Goal: Find specific page/section

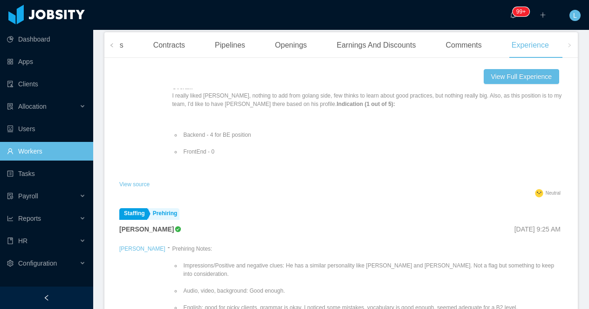
scroll to position [341, 0]
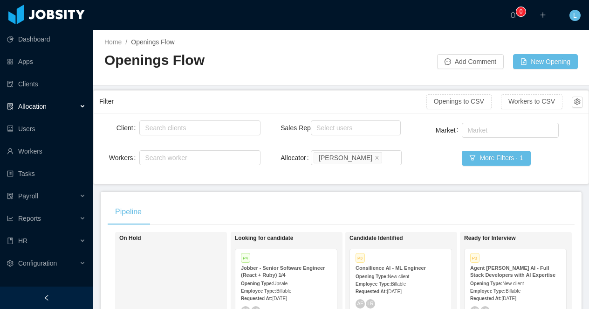
click at [63, 298] on div at bounding box center [46, 297] width 93 height 22
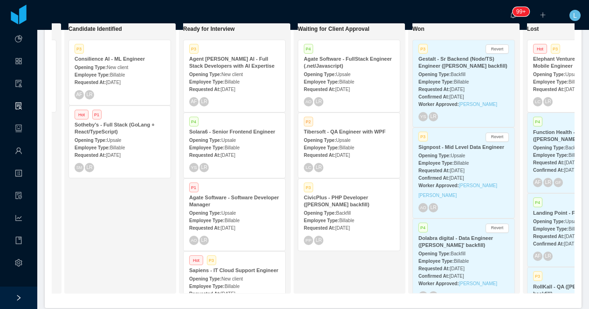
scroll to position [0, 300]
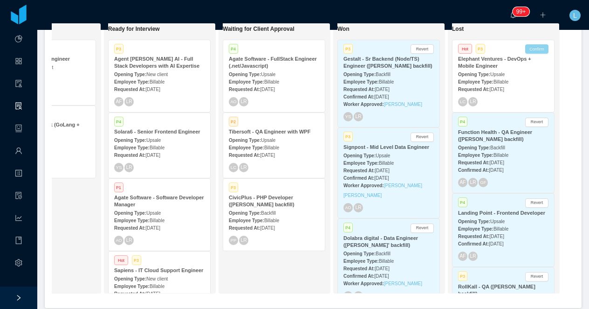
click at [532, 50] on button "Confirm" at bounding box center [536, 48] width 23 height 9
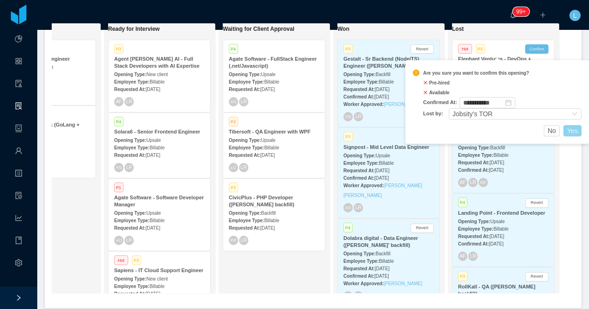
click at [573, 132] on button "Yes" at bounding box center [572, 130] width 18 height 11
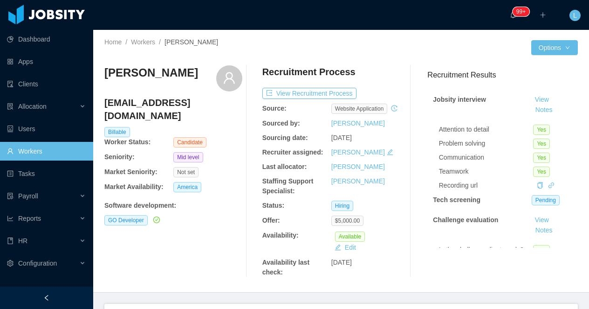
drag, startPoint x: 193, startPoint y: 74, endPoint x: 106, endPoint y: 73, distance: 86.7
click at [106, 73] on h3 "[PERSON_NAME]" at bounding box center [151, 72] width 94 height 15
copy h3 "[PERSON_NAME]"
